Goal: Find specific page/section: Find specific page/section

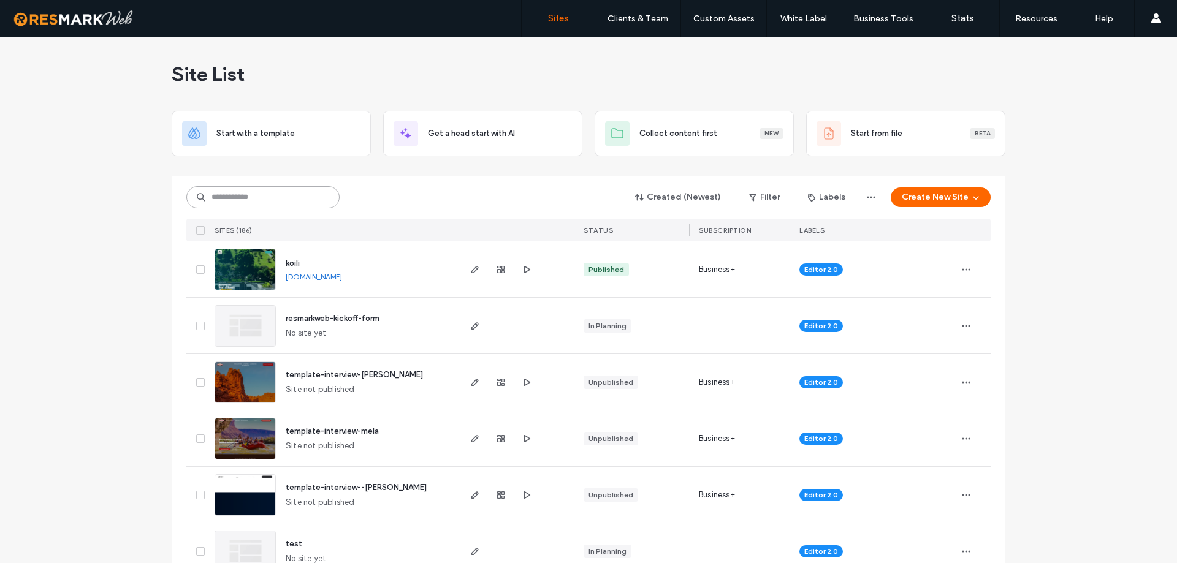
click at [291, 201] on input at bounding box center [262, 197] width 153 height 22
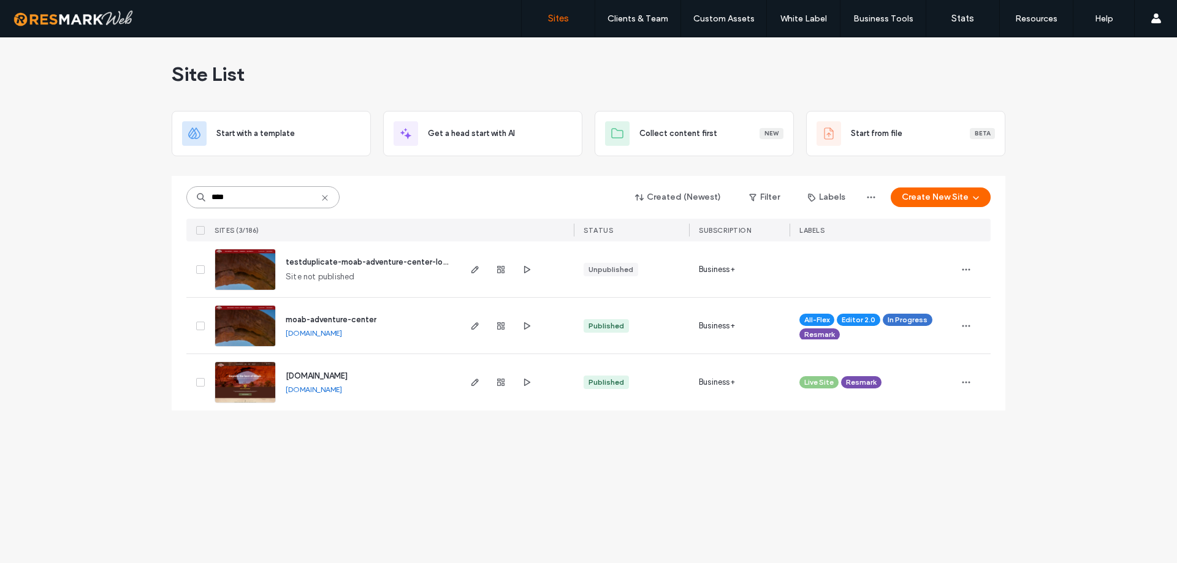
type input "****"
click at [251, 327] on img at bounding box center [245, 347] width 60 height 83
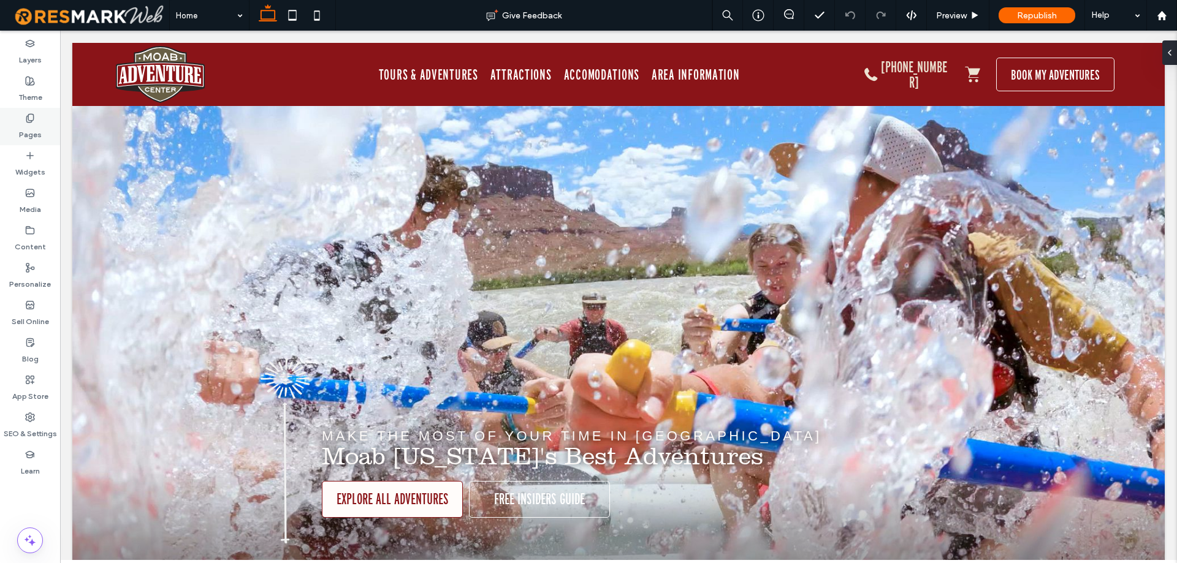
click at [49, 114] on div "Pages" at bounding box center [30, 126] width 60 height 37
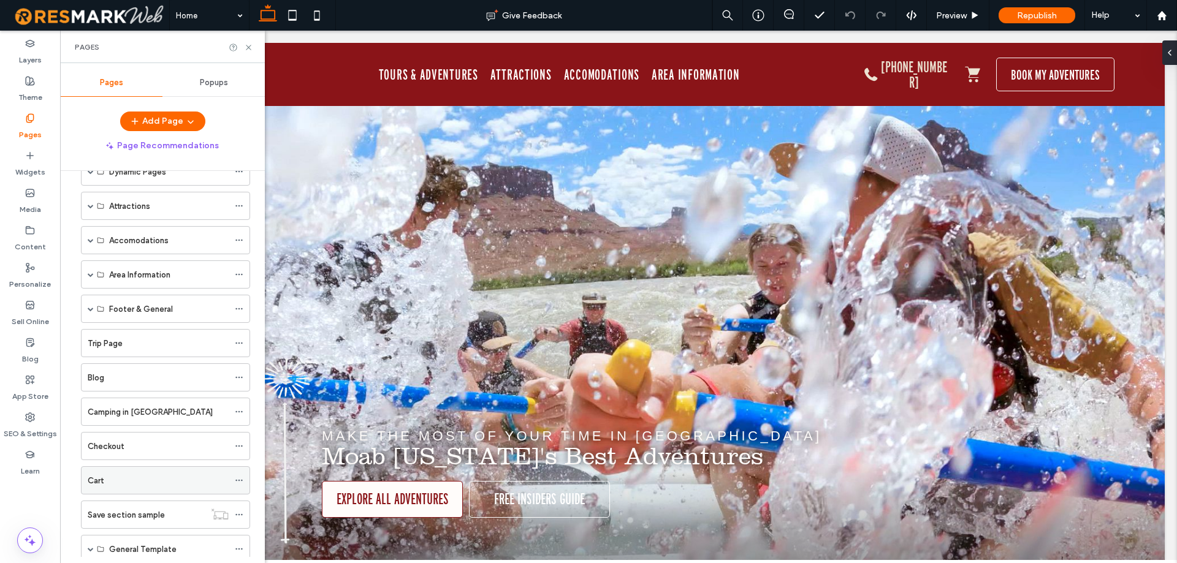
scroll to position [123, 0]
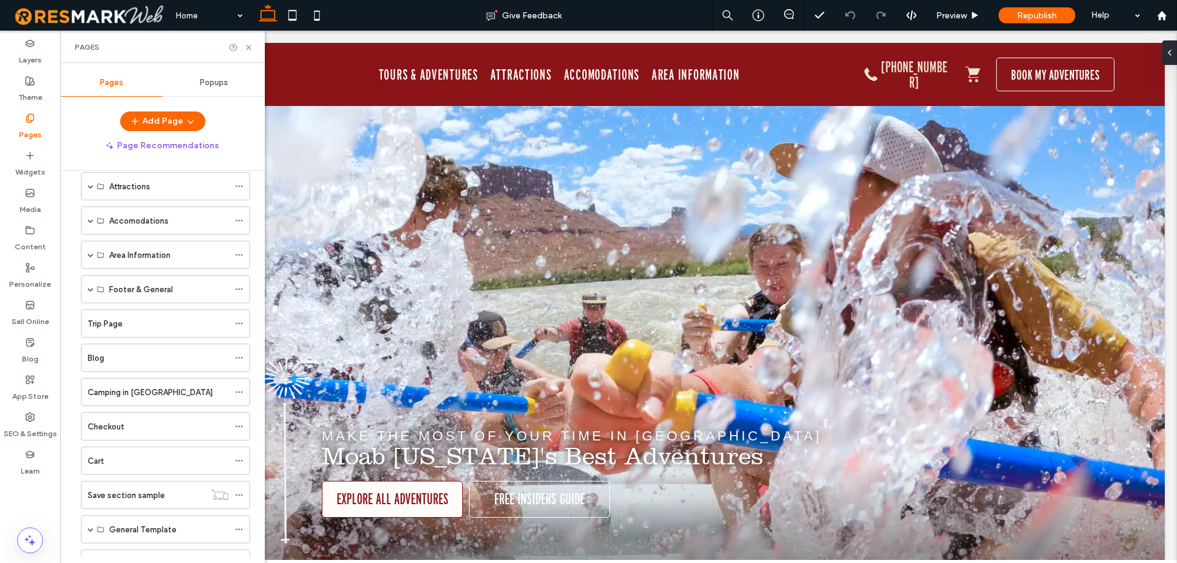
click at [90, 187] on span at bounding box center [91, 186] width 6 height 6
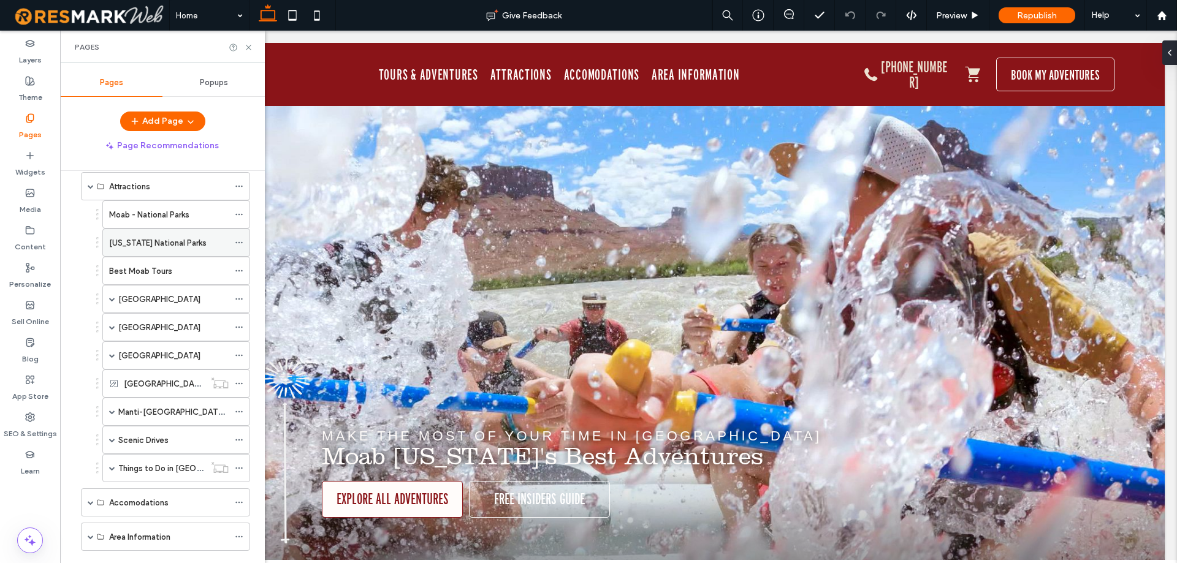
click at [176, 250] on div "Utah National Parks" at bounding box center [169, 242] width 120 height 27
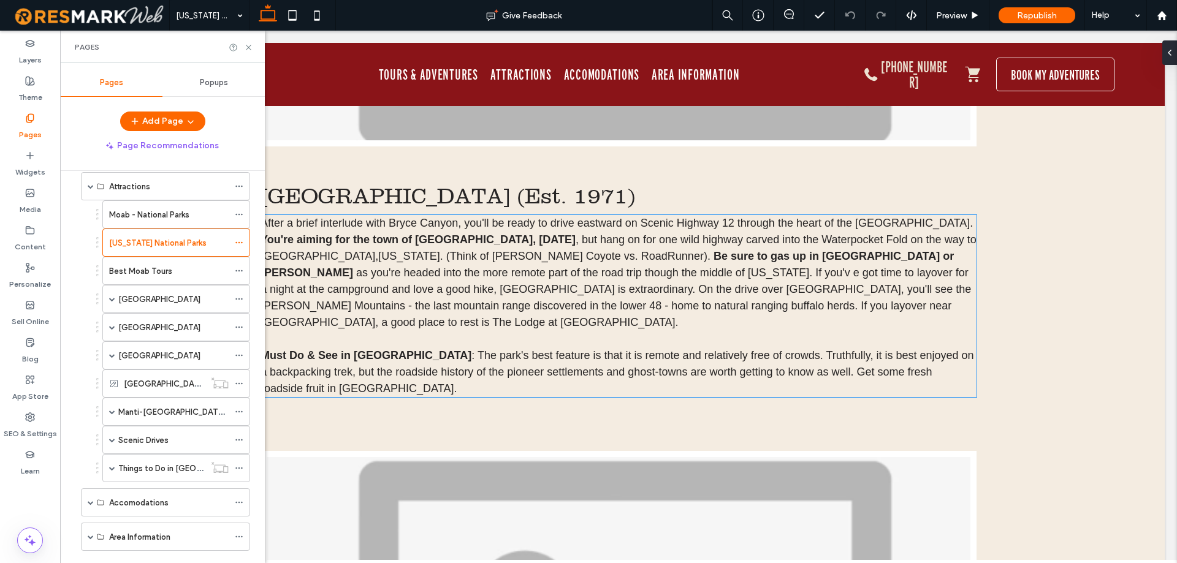
scroll to position [3972, 0]
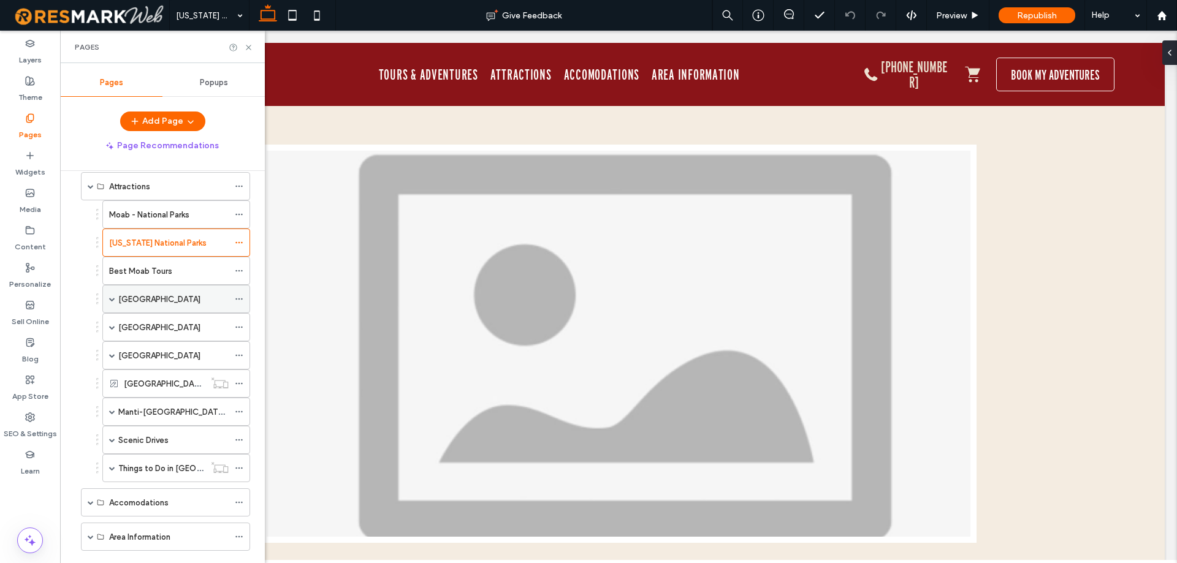
click at [112, 302] on span at bounding box center [112, 299] width 6 height 6
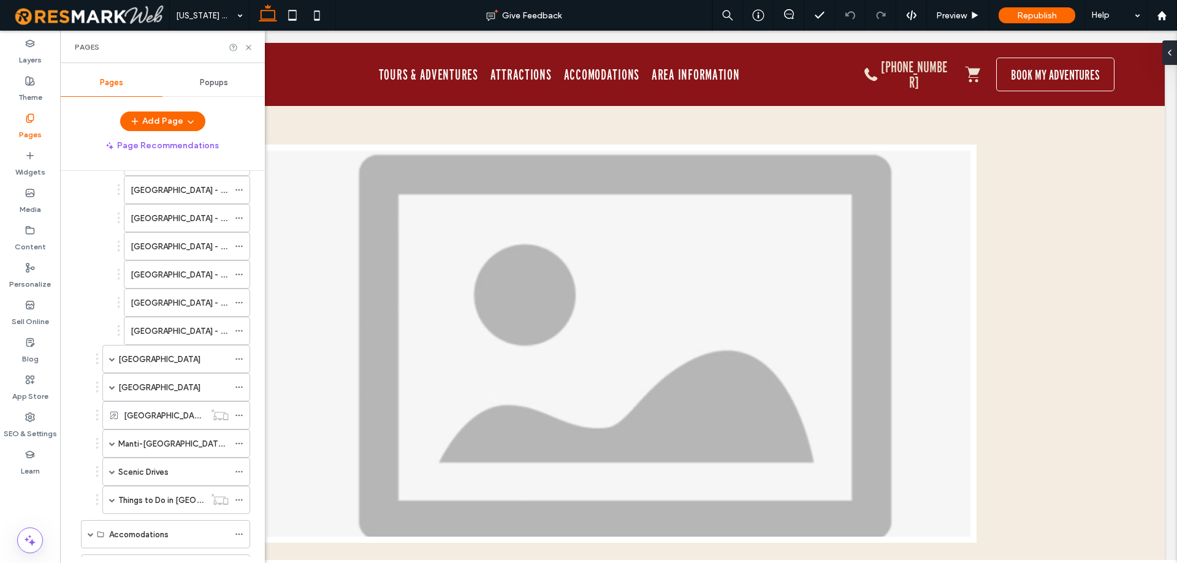
scroll to position [61, 0]
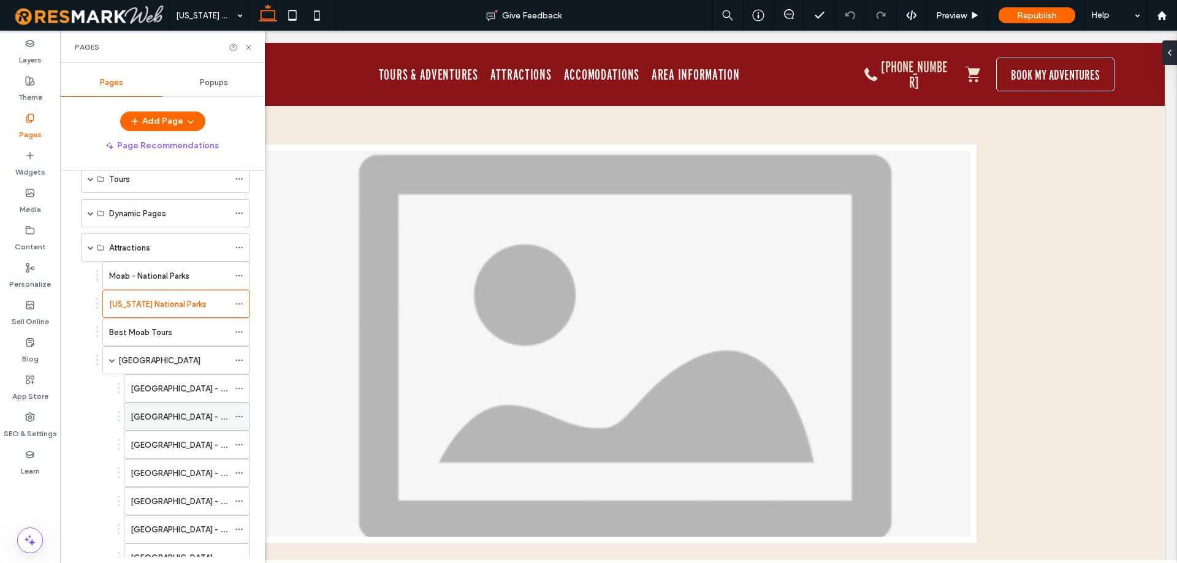
click at [186, 413] on label "Arches National Park - Best Time to Visit Arches" at bounding box center [223, 416] width 184 height 21
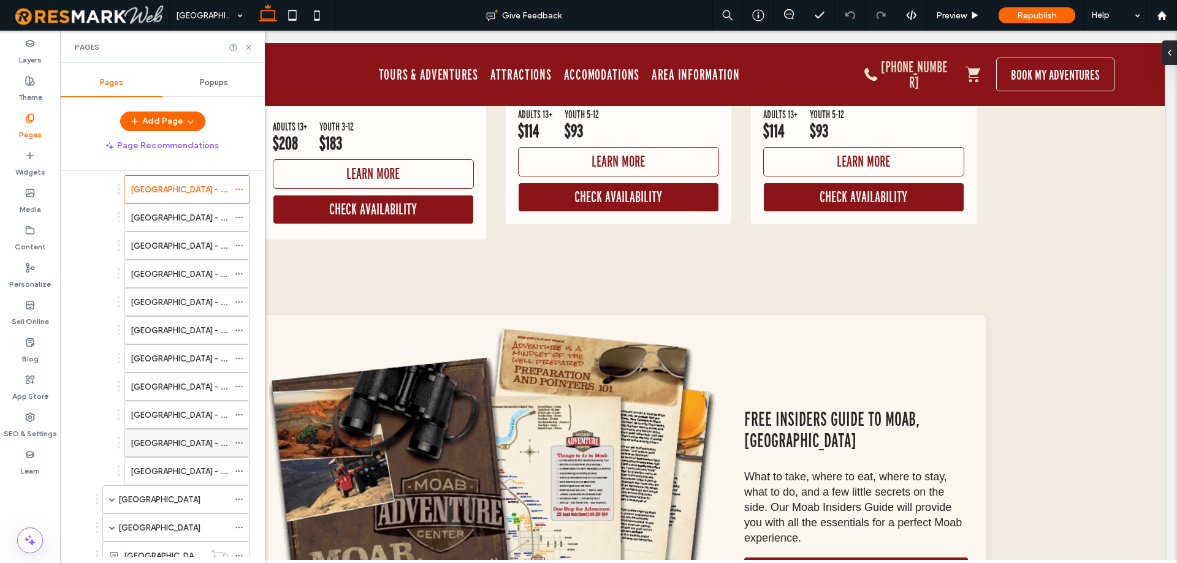
scroll to position [307, 0]
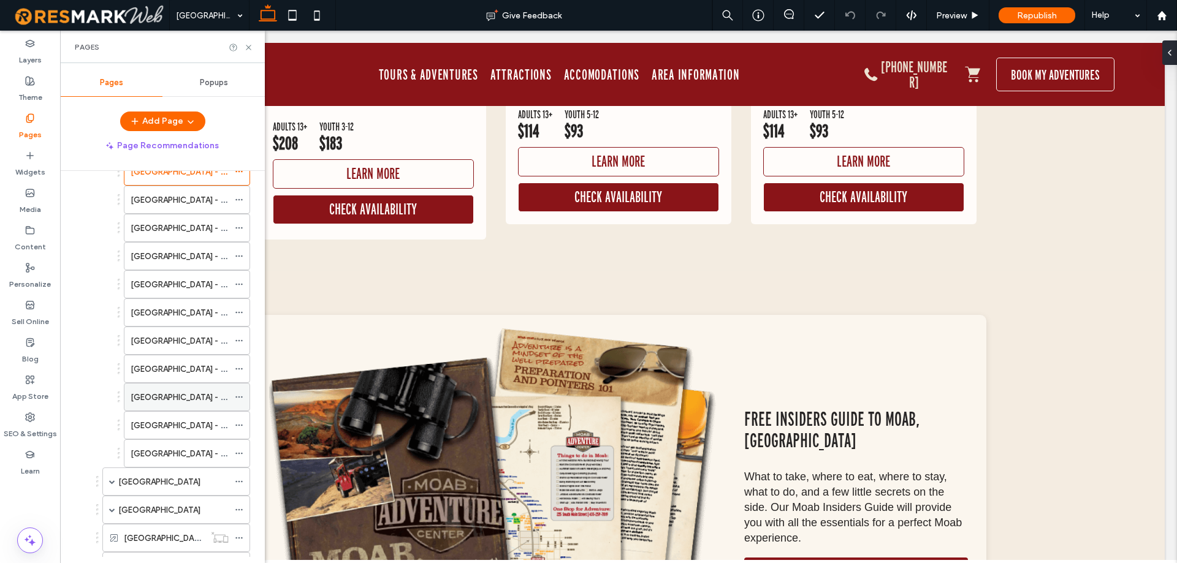
click at [194, 401] on label "Arches National Park - Timed Entry Reservations" at bounding box center [223, 397] width 184 height 21
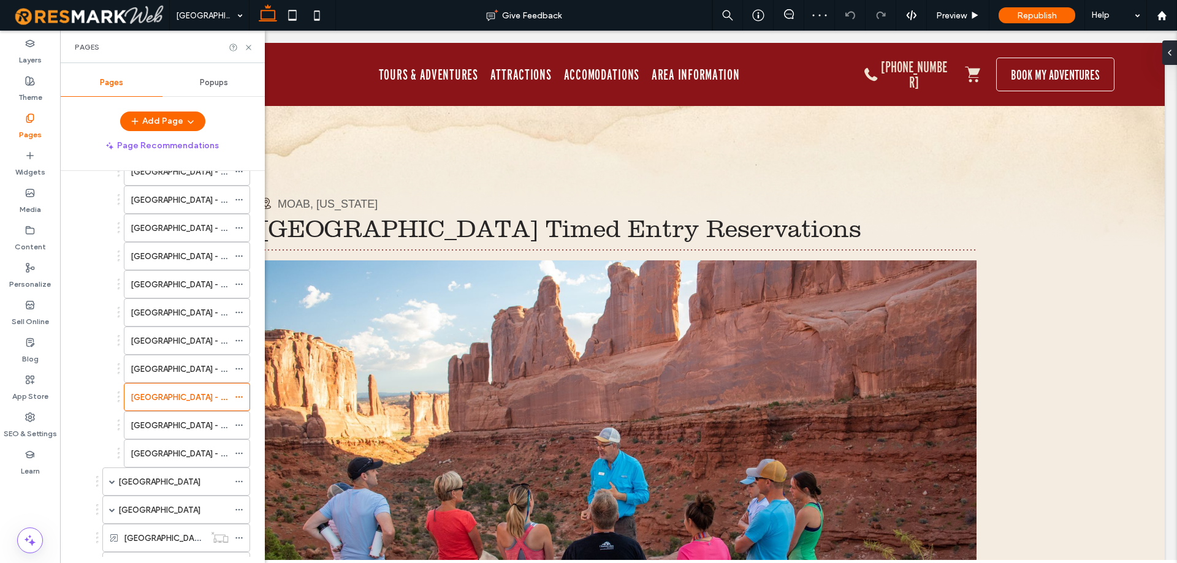
scroll to position [674, 0]
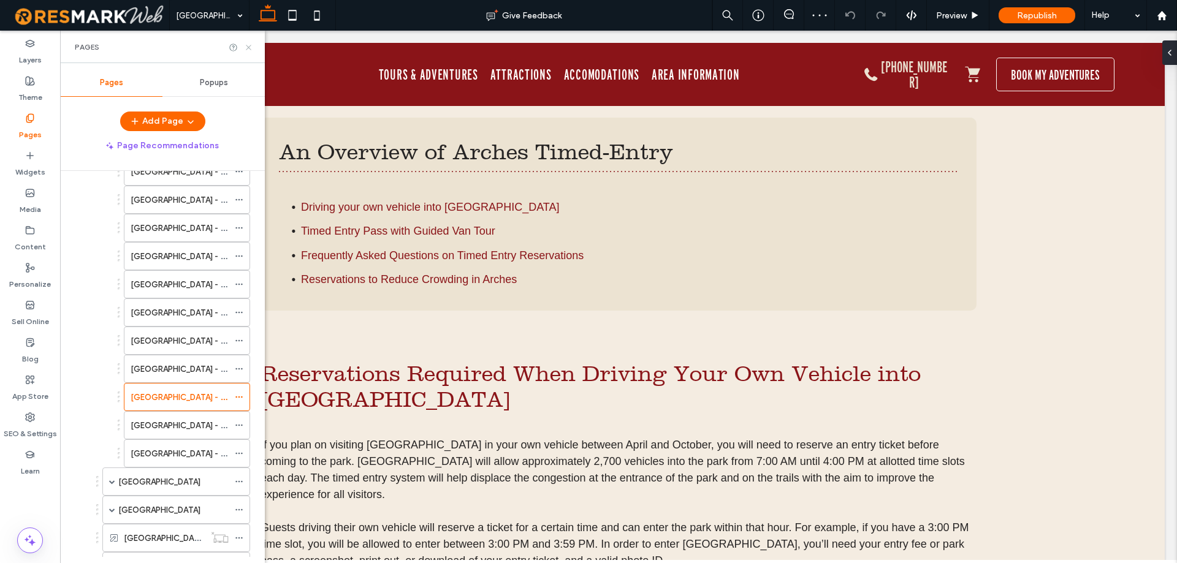
click at [250, 50] on icon at bounding box center [248, 47] width 9 height 9
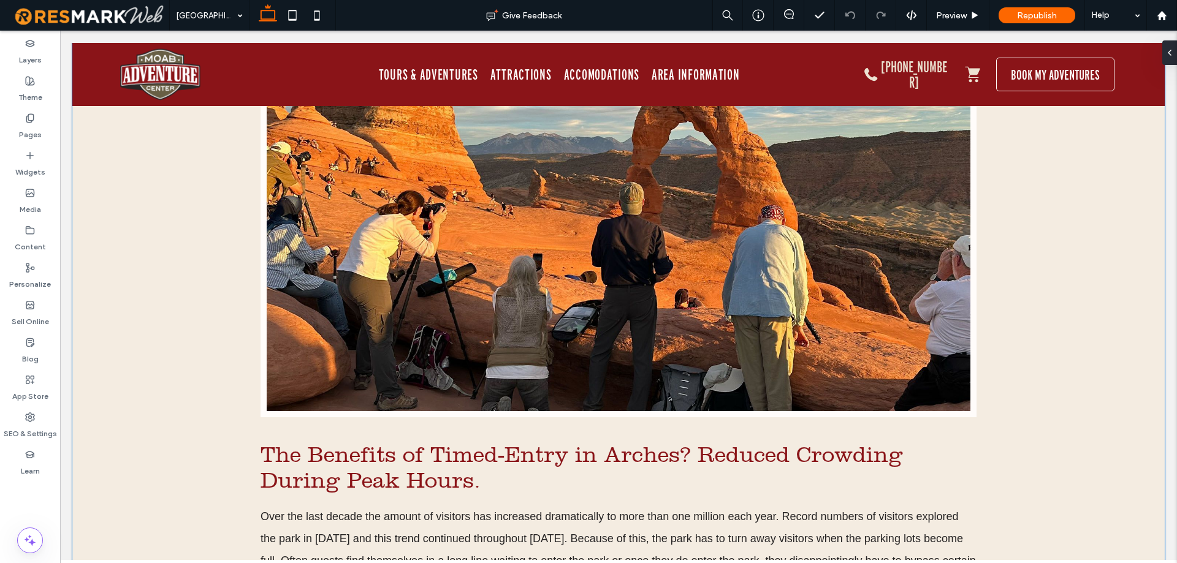
scroll to position [2882, 0]
